Goal: Task Accomplishment & Management: Complete application form

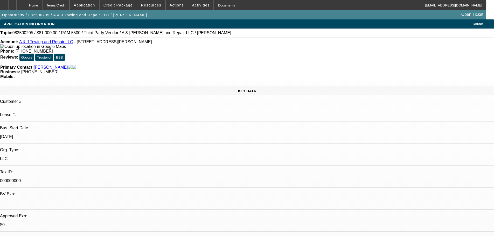
select select "0"
select select "2"
select select "0.1"
select select "4"
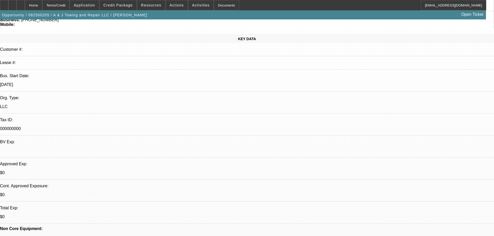
scroll to position [52, 0]
click at [123, 7] on span at bounding box center [118, 5] width 37 height 12
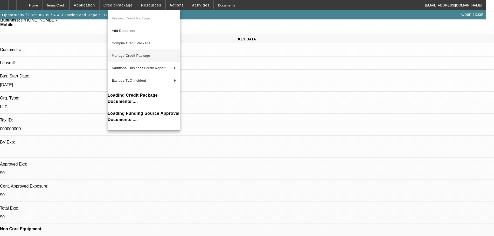
click at [134, 56] on span "Manage Credit Package" at bounding box center [131, 56] width 38 height 4
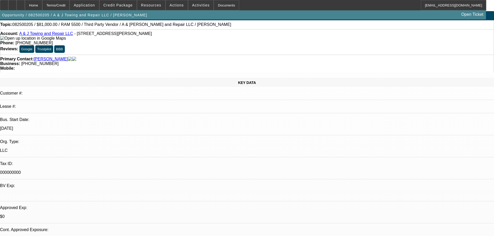
scroll to position [0, 0]
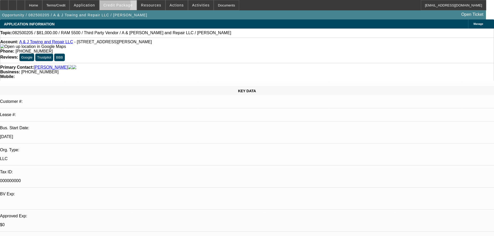
click at [119, 6] on span "Credit Package" at bounding box center [117, 5] width 29 height 4
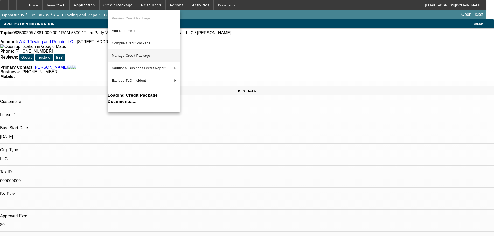
click at [127, 56] on span "Manage Credit Package" at bounding box center [131, 56] width 38 height 4
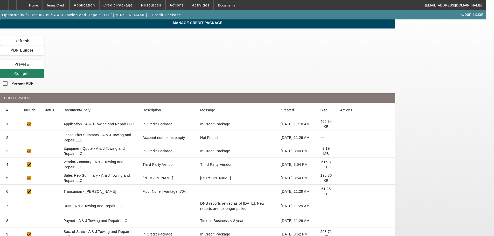
click at [340, 138] on icon at bounding box center [340, 138] width 0 height 0
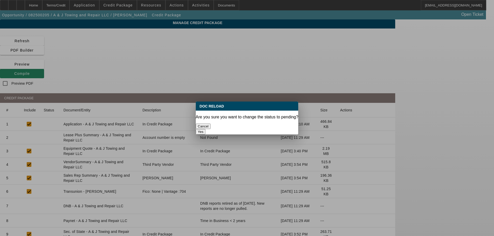
click at [206, 129] on button "Yes" at bounding box center [201, 131] width 10 height 5
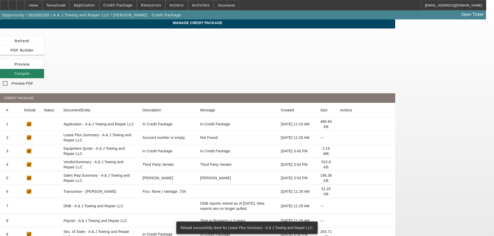
click at [340, 165] on icon at bounding box center [340, 165] width 0 height 0
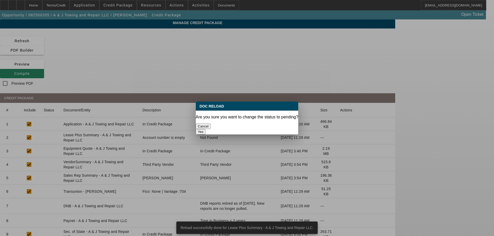
click at [267, 129] on div "Yes" at bounding box center [247, 131] width 103 height 5
click at [206, 129] on button "Yes" at bounding box center [201, 131] width 10 height 5
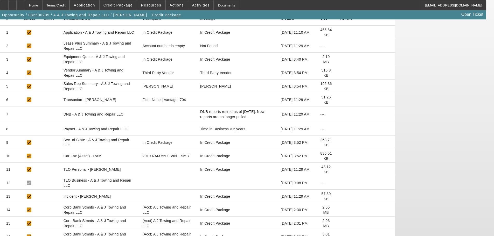
scroll to position [104, 0]
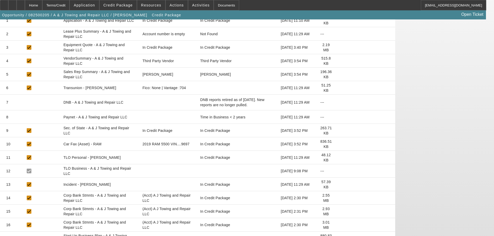
click at [340, 158] on icon at bounding box center [340, 158] width 0 height 0
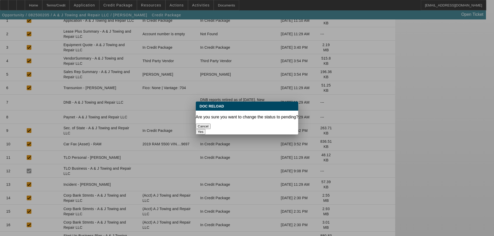
click at [206, 129] on button "Yes" at bounding box center [201, 131] width 10 height 5
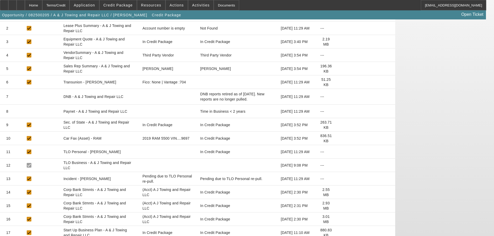
scroll to position [111, 0]
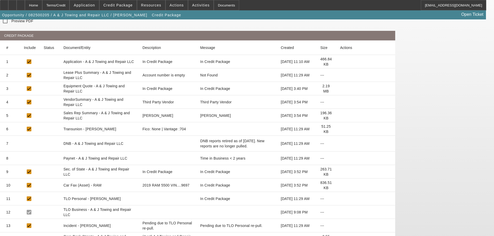
scroll to position [0, 0]
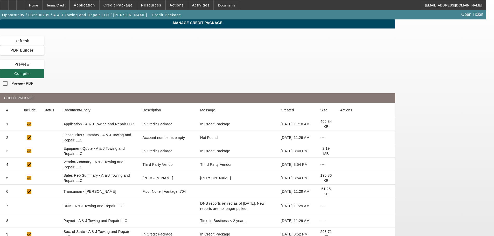
click at [30, 72] on span "Compile" at bounding box center [22, 74] width 16 height 4
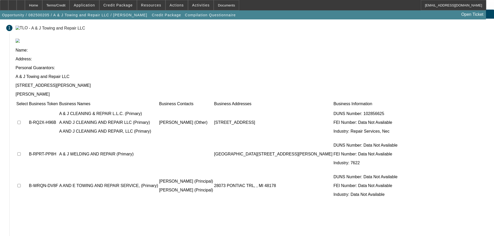
scroll to position [10, 0]
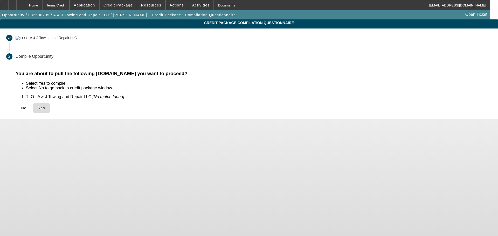
click at [38, 108] on icon at bounding box center [38, 108] width 0 height 4
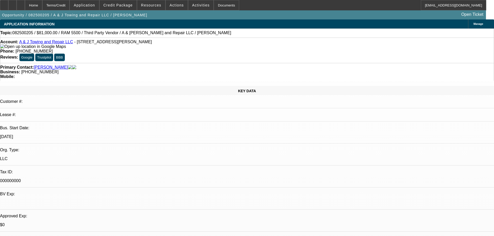
select select "0"
select select "2"
select select "0.1"
select select "4"
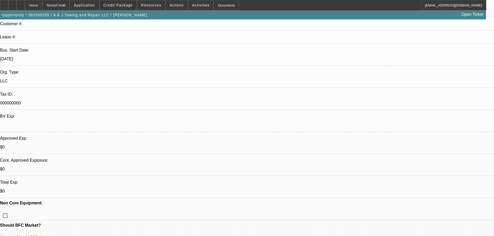
scroll to position [26, 0]
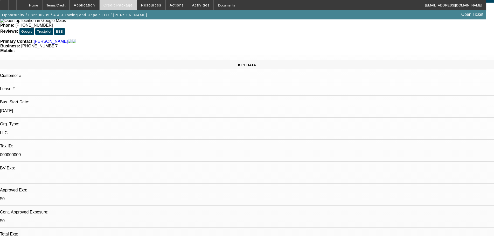
click at [120, 5] on span "Credit Package" at bounding box center [117, 5] width 29 height 4
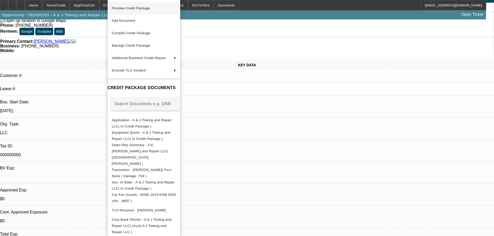
click at [150, 7] on span "Preview Credit Package" at bounding box center [131, 8] width 38 height 4
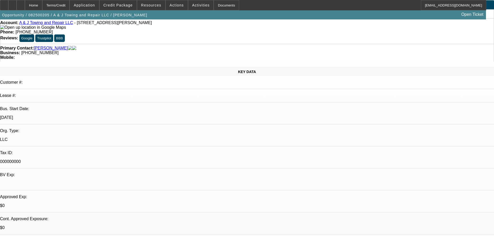
scroll to position [0, 0]
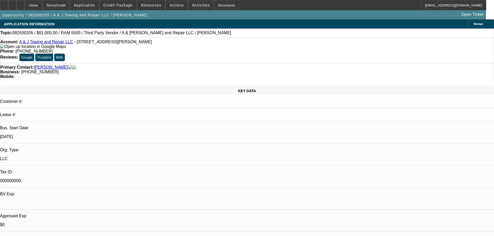
click at [31, 43] on link "A & J Towing and Repair LLC" at bounding box center [46, 42] width 54 height 4
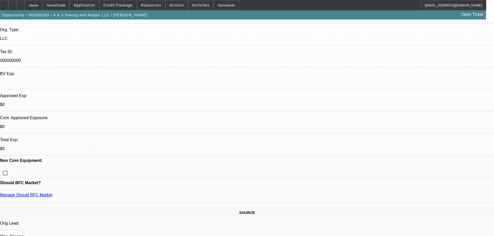
scroll to position [130, 0]
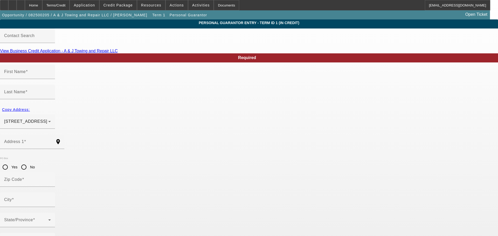
type input "[PERSON_NAME]"
type input "[STREET_ADDRESS]"
radio input "true"
type input "48897"
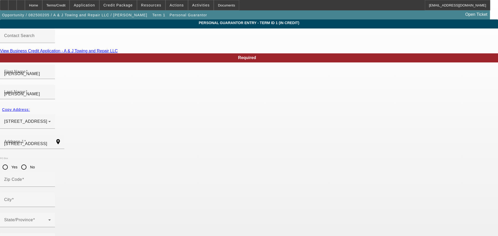
type input "Woodland"
type input "[PHONE_NUMBER]"
type input "100"
type input "373-15-3548"
type input "[EMAIL_ADDRESS][DOMAIN_NAME]"
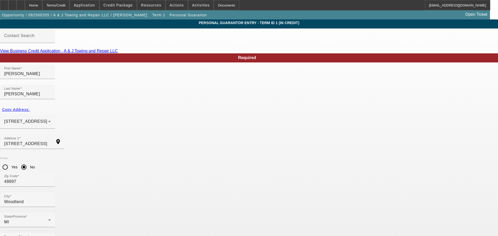
drag, startPoint x: 138, startPoint y: 206, endPoint x: 85, endPoint y: 203, distance: 53.5
click at [42, 9] on div "Home" at bounding box center [33, 5] width 17 height 10
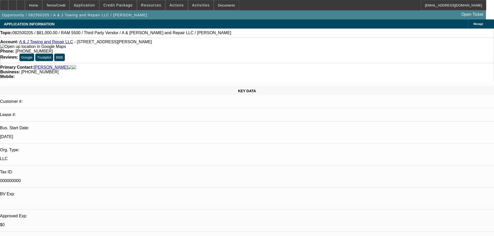
select select "0"
select select "2"
select select "0.1"
select select "4"
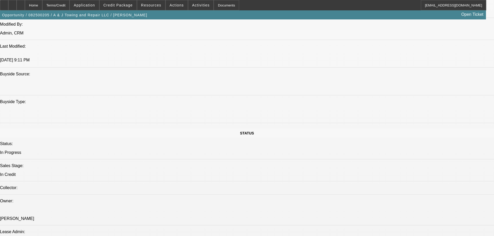
scroll to position [441, 0]
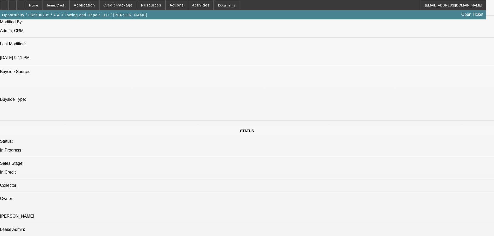
paste textarea "STARTUP; BUSINESS NAME IS A & [PERSON_NAME], WHO IS THE A? TRUCK LOOKS TO BE A …"
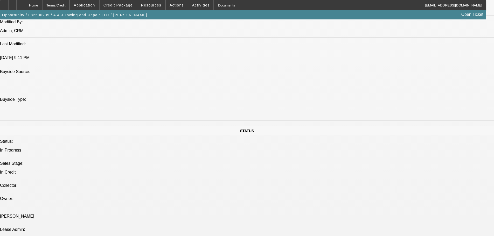
type textarea "STARTUP; BUSINESS NAME IS A & [PERSON_NAME], WHO IS THE A? TRUCK LOOKS TO BE A …"
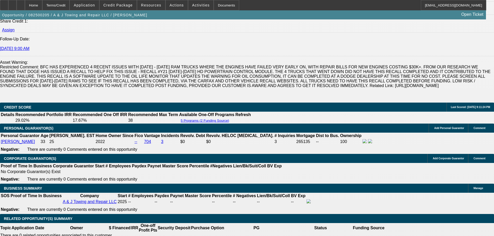
scroll to position [700, 0]
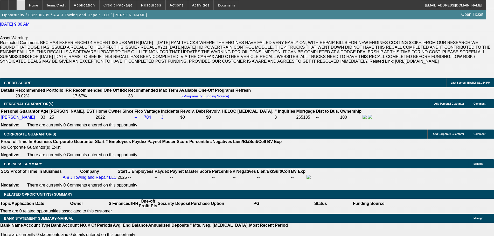
click at [25, 3] on div at bounding box center [21, 5] width 8 height 10
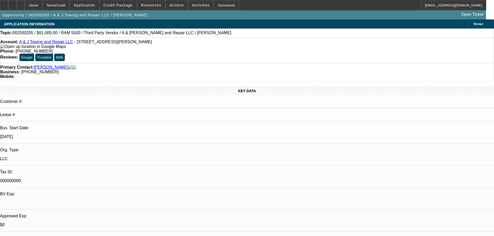
select select "0"
select select "2"
select select "0.1"
select select "1"
select select "2"
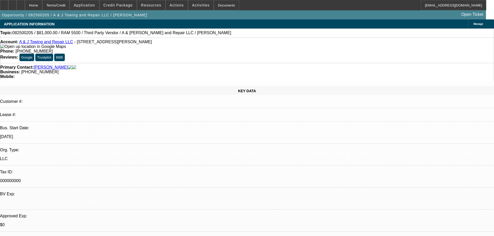
select select "4"
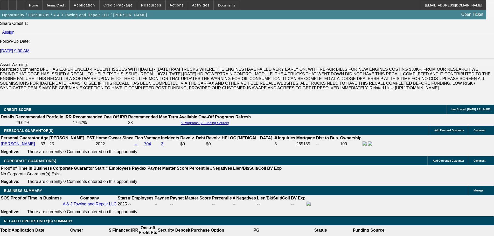
scroll to position [648, 0]
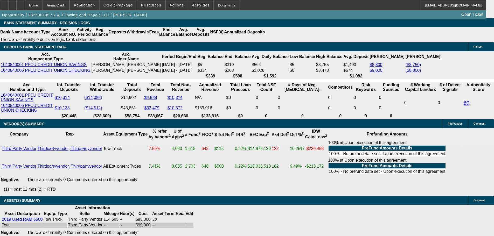
scroll to position [1011, 0]
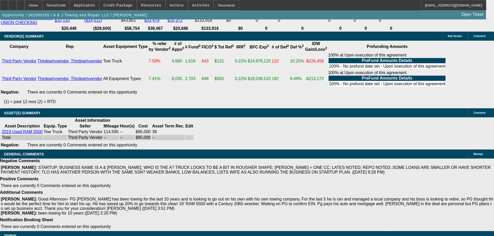
select select "5"
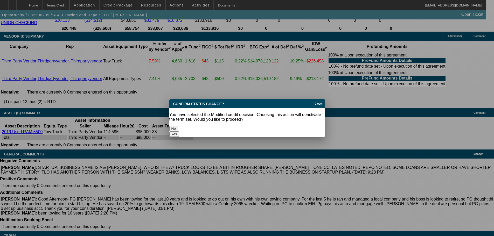
click at [179, 131] on button "Yes" at bounding box center [174, 133] width 10 height 5
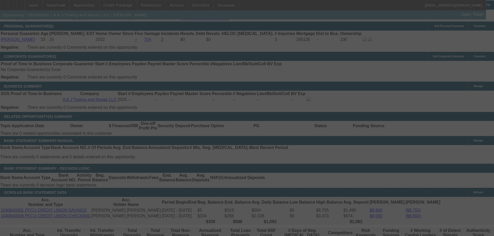
scroll to position [622, 0]
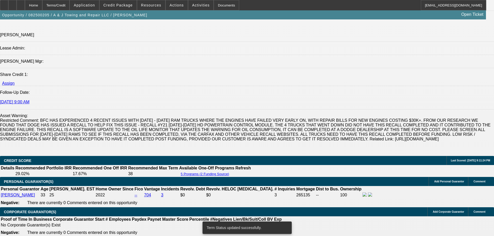
select select "0"
select select "2"
select select "0.1"
select select "4"
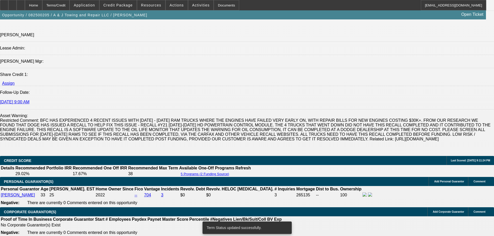
select select "0"
select select "2"
select select "0.1"
select select "4"
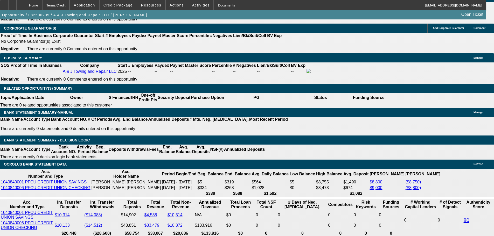
scroll to position [907, 0]
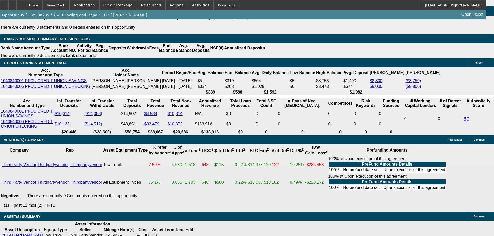
select select "0.15"
type input "$14,250.00"
type input "UNKNOWN"
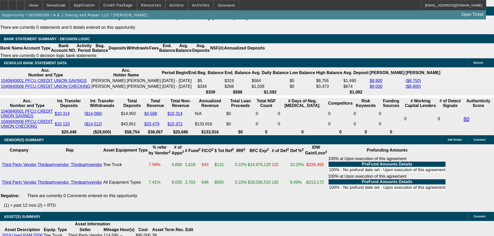
type input "$2,523.20"
type input "$5,046.40"
drag, startPoint x: 93, startPoint y: 74, endPoint x: 130, endPoint y: 69, distance: 36.8
type input "$18,000.00"
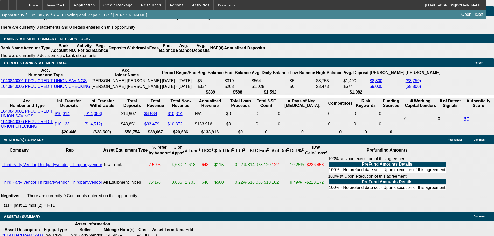
click at [271, 116] on body "Home Terms/Credit Application Credit Package Resources Actions Activities Docum…" at bounding box center [247, 104] width 494 height 2023
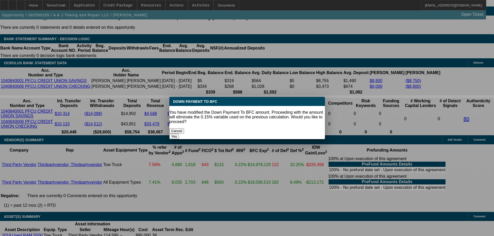
scroll to position [0, 0]
click at [179, 134] on button "Yes" at bounding box center [174, 136] width 10 height 5
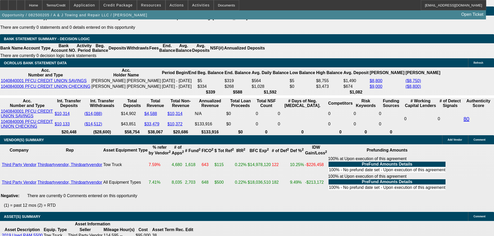
select select "0"
type input "$2,406.02"
type input "$4,812.04"
drag, startPoint x: 92, startPoint y: 74, endPoint x: 204, endPoint y: 68, distance: 112.1
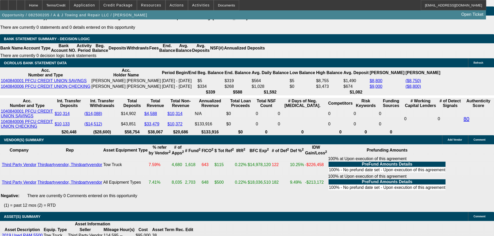
type input "$20,000.00"
drag, startPoint x: 216, startPoint y: 71, endPoint x: 239, endPoint y: 89, distance: 29.5
type input "$2,343.53"
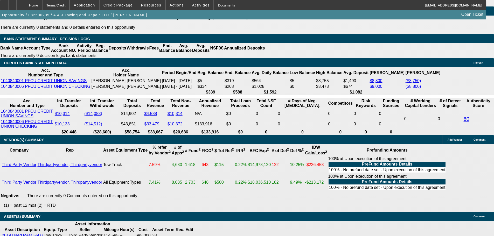
type input "$4,687.06"
drag, startPoint x: 80, startPoint y: 113, endPoint x: 174, endPoint y: 125, distance: 94.6
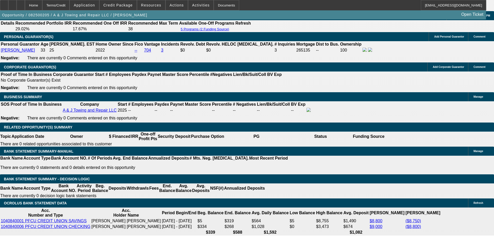
scroll to position [855, 0]
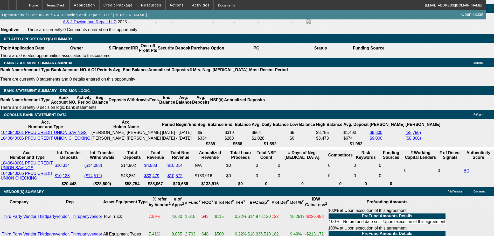
type input "24"
type input "$48.00"
type input "2495"
type input "19.9"
type input "$4,990.00"
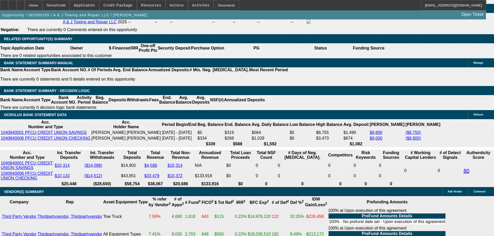
drag, startPoint x: 83, startPoint y: 164, endPoint x: 183, endPoint y: 151, distance: 100.3
type input "2"
type input "$4.00"
type input "2595"
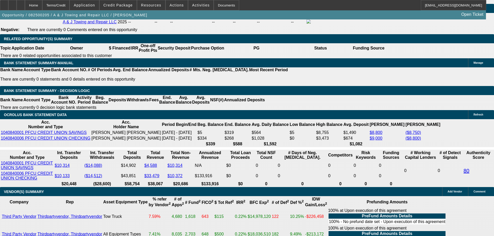
type input "22.5"
type input "$5,190.00"
type input "$2,595.00"
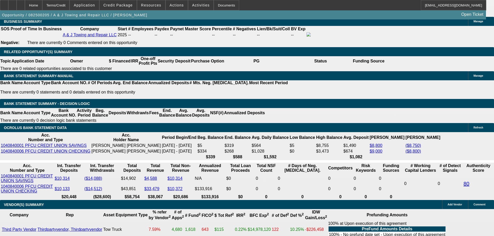
scroll to position [829, 0]
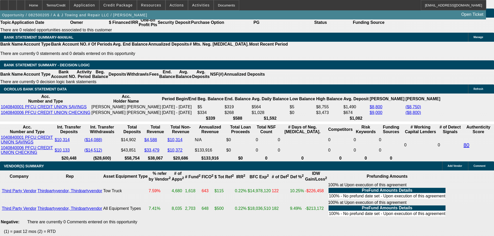
scroll to position [881, 0]
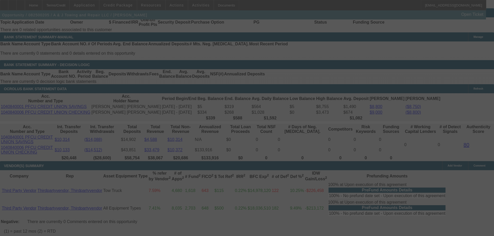
select select "0"
select select "2"
select select "0.1"
select select "4"
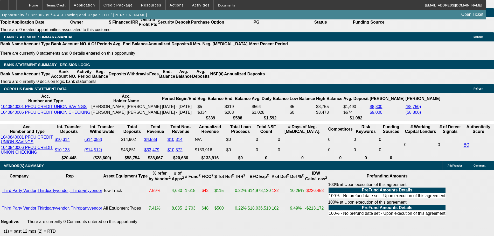
drag, startPoint x: 92, startPoint y: 99, endPoint x: 244, endPoint y: 95, distance: 152.2
type input "$18,000.00"
type input "UNKNOWN"
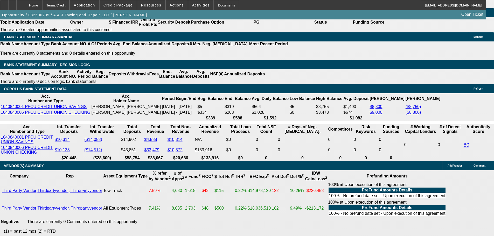
type input "$2,664.21"
type input "$5,328.42"
drag, startPoint x: 76, startPoint y: 138, endPoint x: 167, endPoint y: 128, distance: 91.9
type input "2"
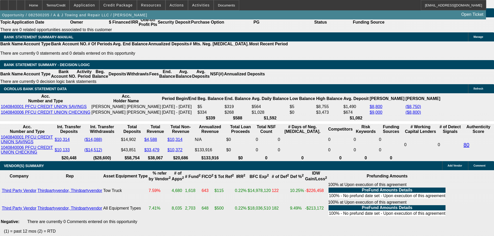
type input "$4.00"
type input "2695"
type input "23.2"
type input "$5,390.00"
type input "$2,695.00"
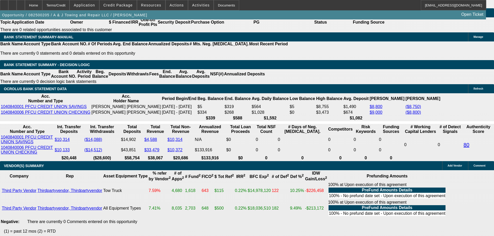
drag, startPoint x: 208, startPoint y: 128, endPoint x: 204, endPoint y: 130, distance: 4.2
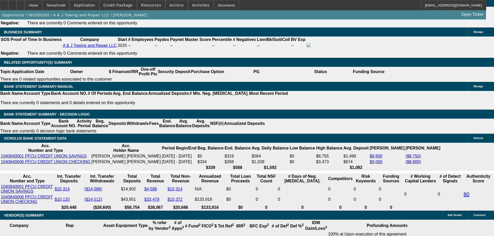
scroll to position [829, 0]
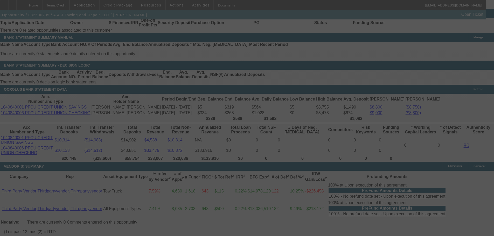
scroll to position [881, 0]
select select "0"
select select "2"
select select "0.1"
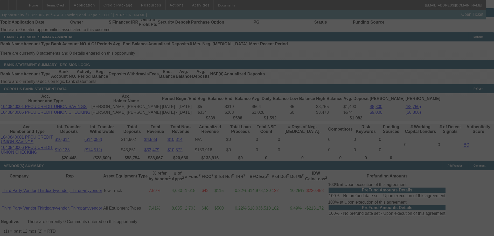
select select "4"
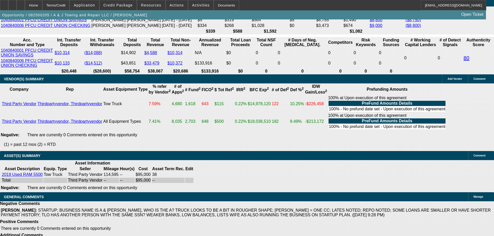
scroll to position [1039, 0]
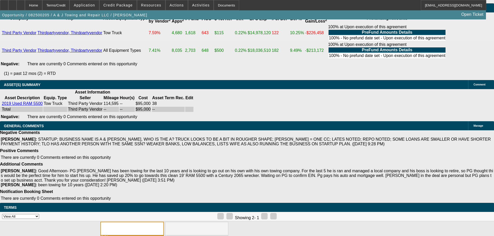
select select "9"
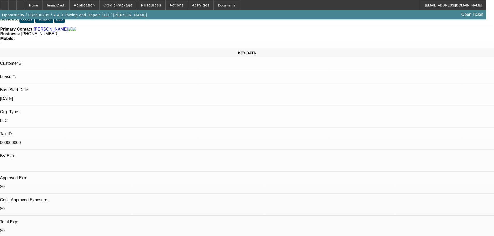
scroll to position [78, 0]
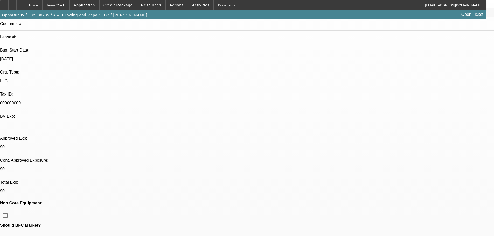
drag, startPoint x: 393, startPoint y: 166, endPoint x: 393, endPoint y: 161, distance: 5.4
paste textarea "APPROVED, GPS REQUIRED. CONTINGENT ON ACCEPTABLE INSPECTION."
type textarea "APPROVED, GPS REQUIRED. CONTINGENT ON ACCEPTABLE INSPECTION."
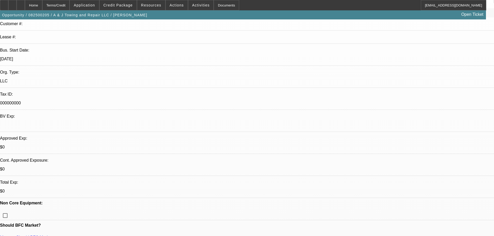
paste textarea "CONTINGENT ON ADDING HIS WIFE AS A PG, SHE IS LISTED AS ALSO RUNNING THE BUSINE…"
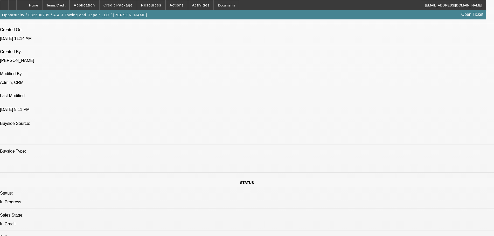
scroll to position [518, 0]
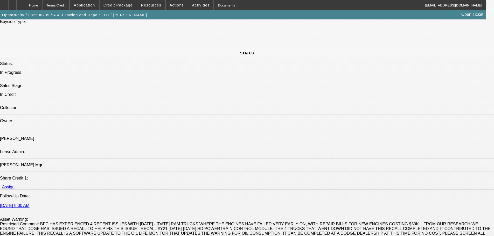
type textarea "CONTINGENT ON ADDING HIS WIFE AS A PG, SHE IS LISTED AS ALSO RUNNING THE BUSINE…"
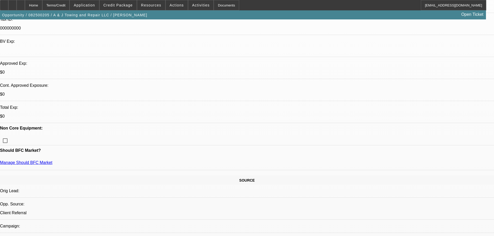
scroll to position [156, 0]
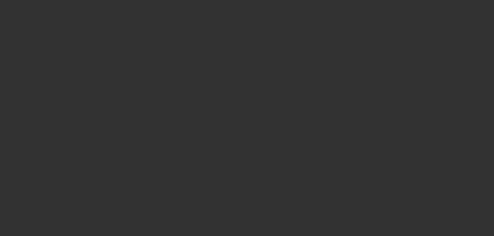
select select "0"
select select "2"
select select "0.1"
select select "4"
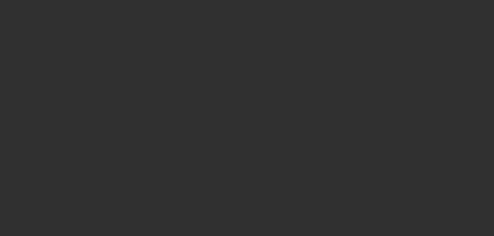
select select "0"
select select "2"
select select "0.1"
select select "4"
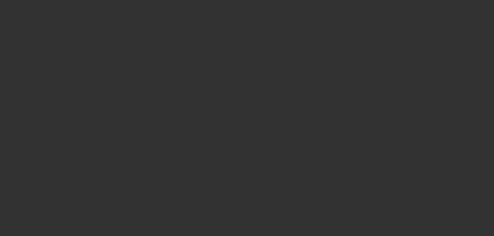
select select "0"
select select "2"
select select "0.1"
select select "4"
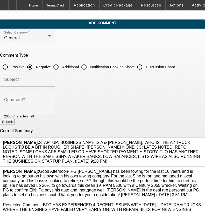
click at [202, 140] on icon at bounding box center [202, 140] width 0 height 0
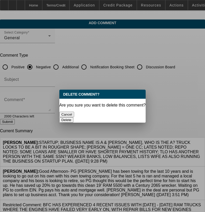
click at [74, 117] on button "Delete" at bounding box center [66, 119] width 14 height 5
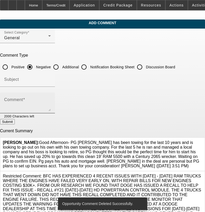
click at [51, 108] on textarea "Comment" at bounding box center [27, 105] width 47 height 12
paste textarea "STARTUP; BUSINESS NAME IS A & J TOWING, WHO IS THE A? TRUCK LOOKS TO BE A BIT I…"
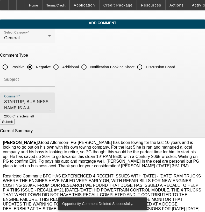
scroll to position [17, 0]
type textarea "STARTUP; BUSINESS NAME IS A & J TOWING, WHO IS THE A? TRUCK LOOKS TO BE A BIT I…"
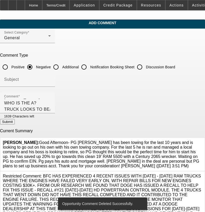
click at [15, 124] on button "Submit" at bounding box center [7, 121] width 15 height 5
